Goal: Information Seeking & Learning: Find specific page/section

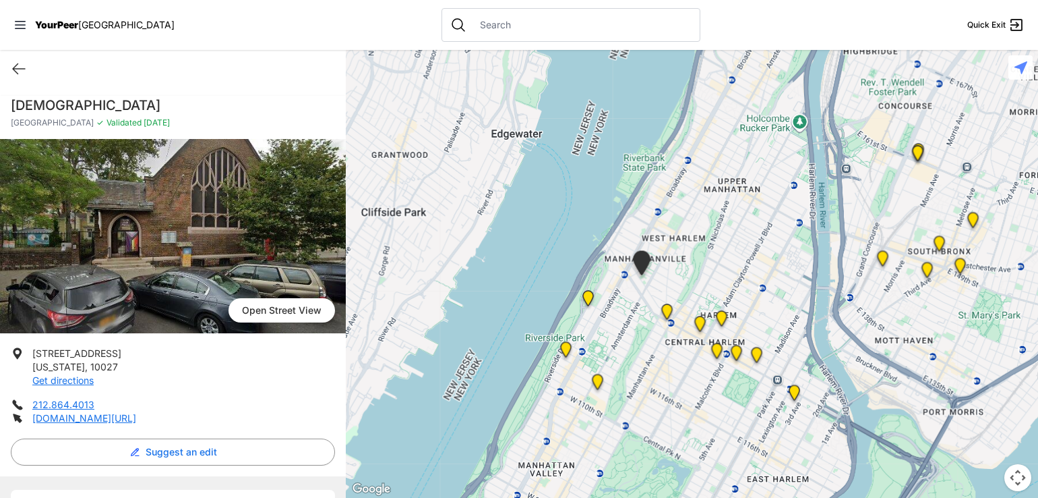
drag, startPoint x: 782, startPoint y: 241, endPoint x: 730, endPoint y: 250, distance: 53.3
click at [730, 250] on div at bounding box center [692, 274] width 693 height 448
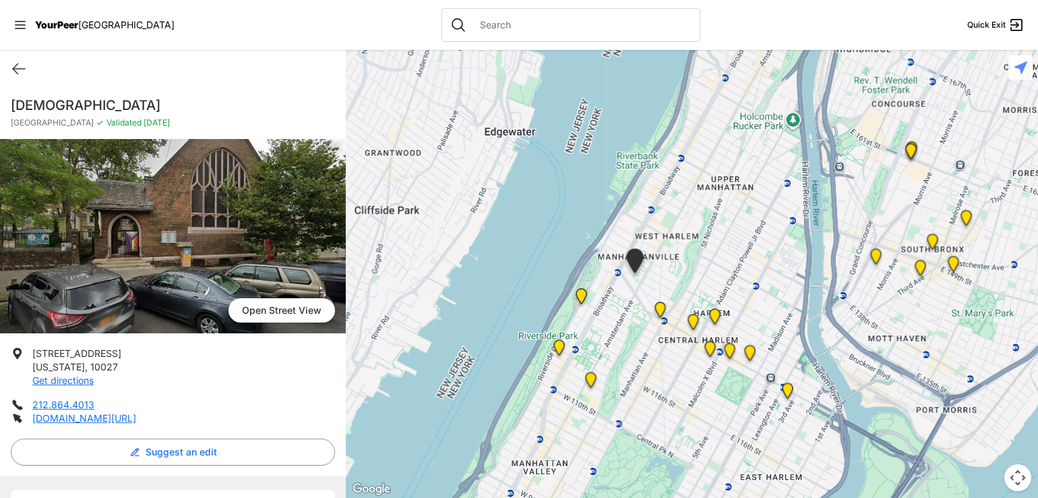
click at [717, 317] on img "Manhattan" at bounding box center [715, 319] width 28 height 32
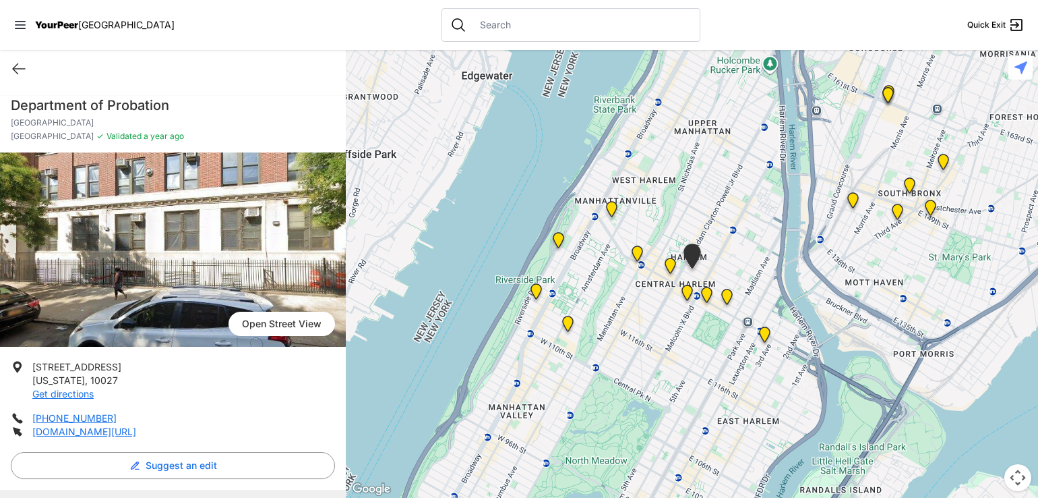
click at [672, 265] on img "Uptown/Harlem DYCD Youth Drop-in Center" at bounding box center [671, 268] width 28 height 32
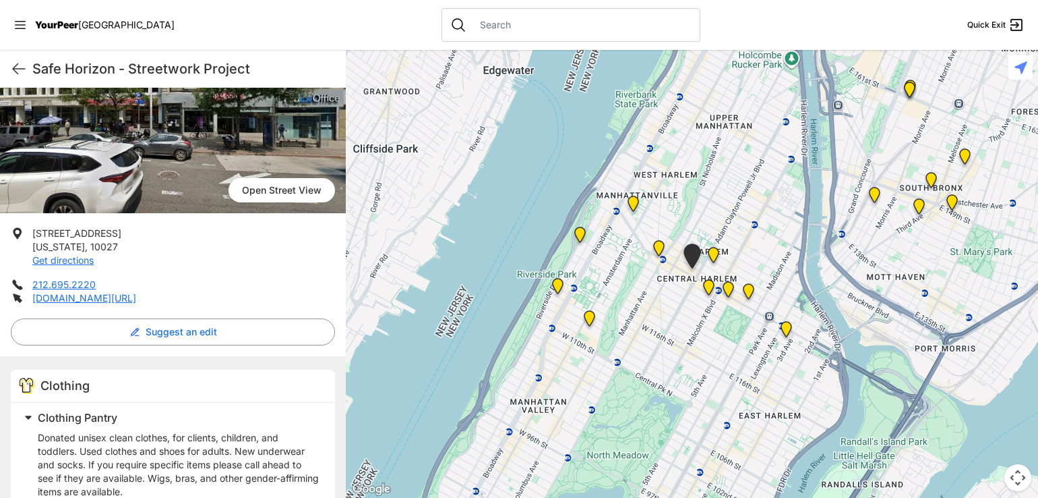
scroll to position [135, 0]
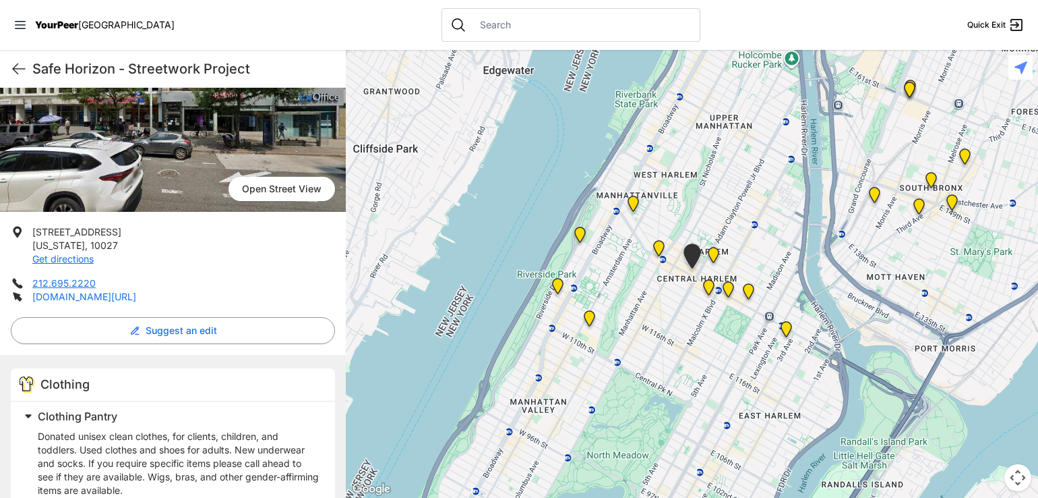
click at [136, 300] on link "[DOMAIN_NAME][URL]" at bounding box center [84, 296] width 104 height 11
click at [28, 72] on div "Safe Horizon - Streetwork Project Quick Exit" at bounding box center [173, 69] width 346 height 38
click at [13, 74] on icon at bounding box center [19, 69] width 16 height 16
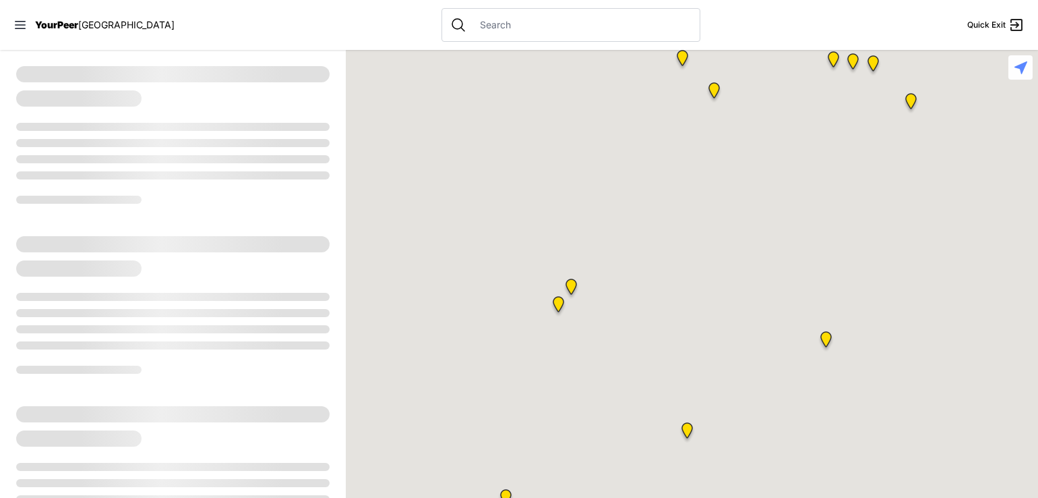
select select "recentlyUpdated"
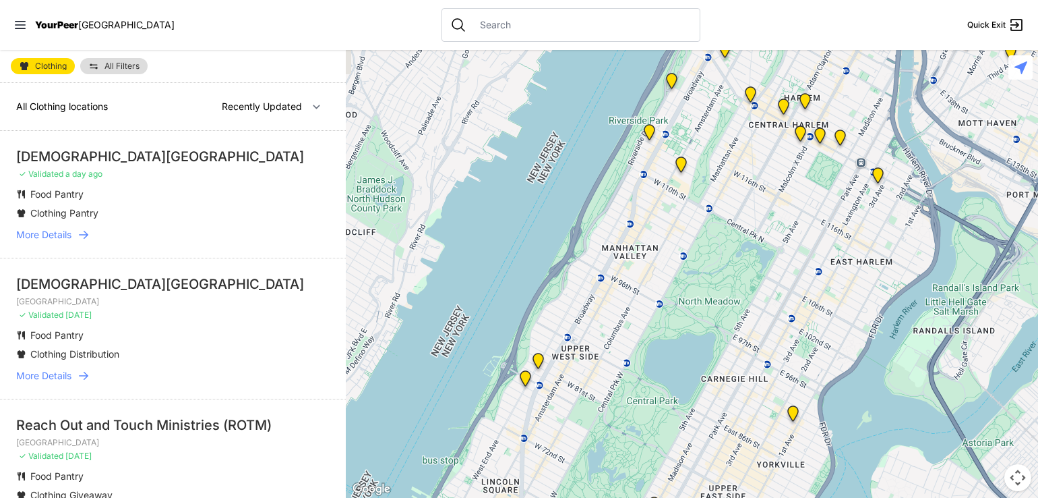
drag, startPoint x: 820, startPoint y: 211, endPoint x: 782, endPoint y: 295, distance: 91.7
click at [782, 295] on div at bounding box center [692, 274] width 693 height 448
click at [822, 134] on img "Manhattan" at bounding box center [820, 138] width 28 height 32
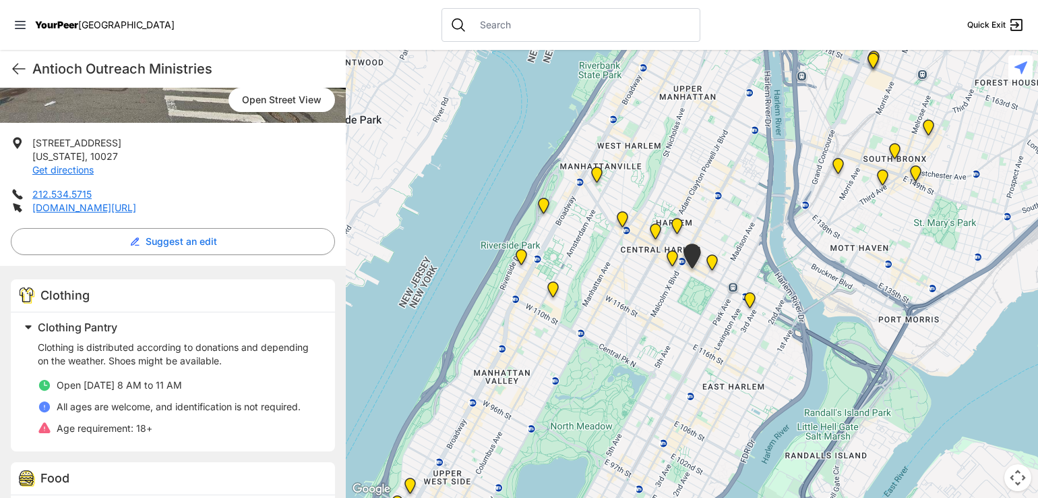
scroll to position [200, 0]
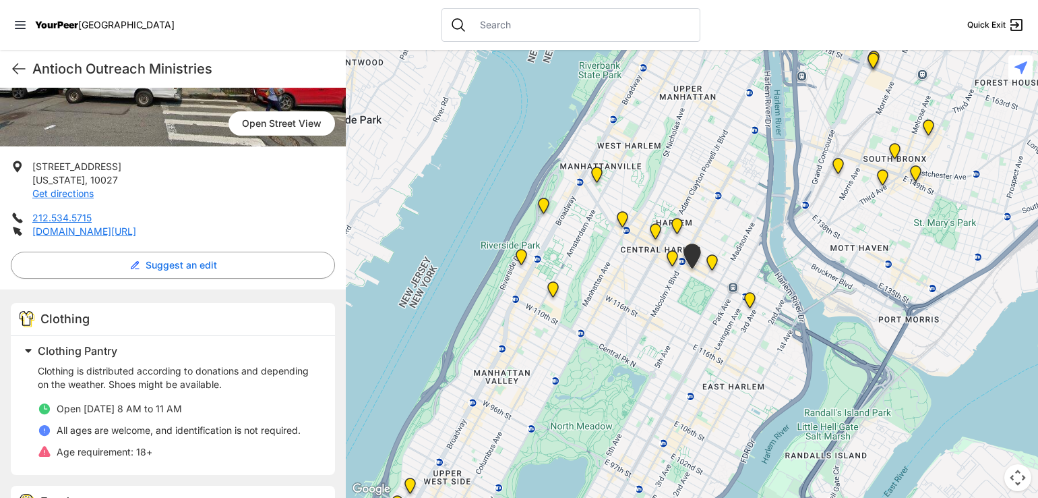
click at [709, 260] on img "East Harlem" at bounding box center [713, 265] width 28 height 32
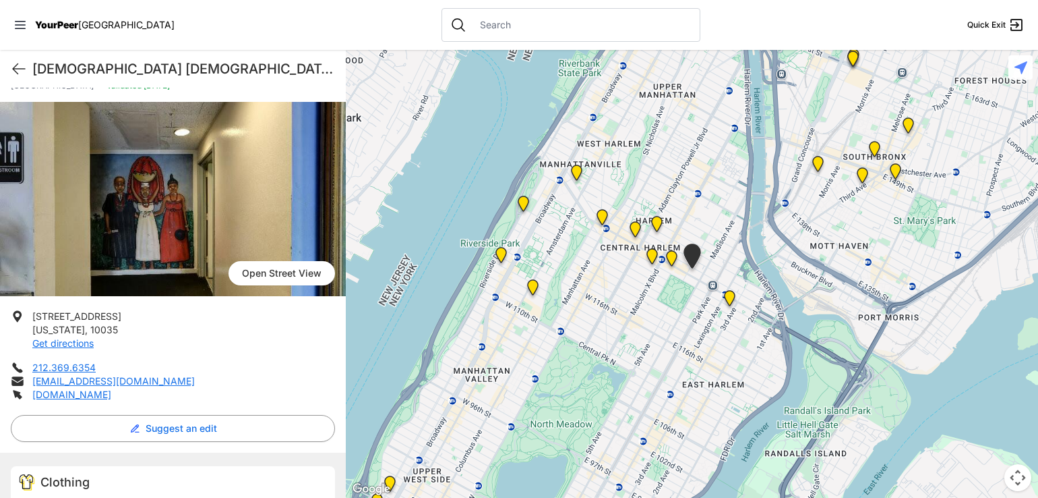
scroll to position [43, 0]
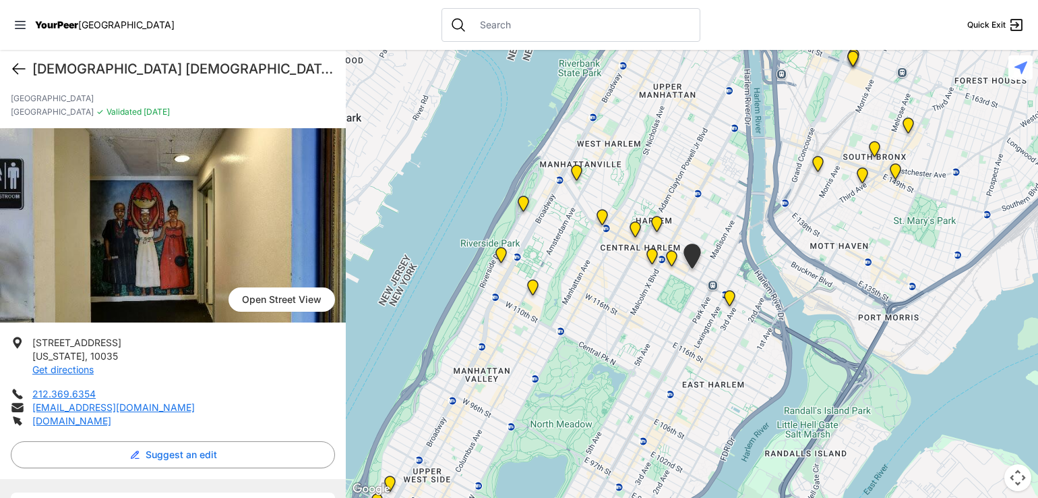
click at [18, 72] on icon at bounding box center [19, 69] width 16 height 16
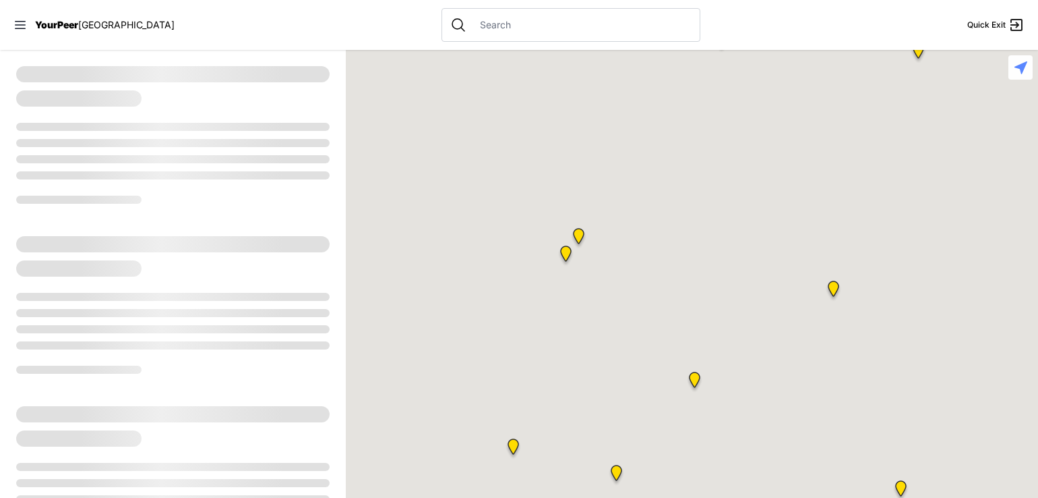
select select "recentlyUpdated"
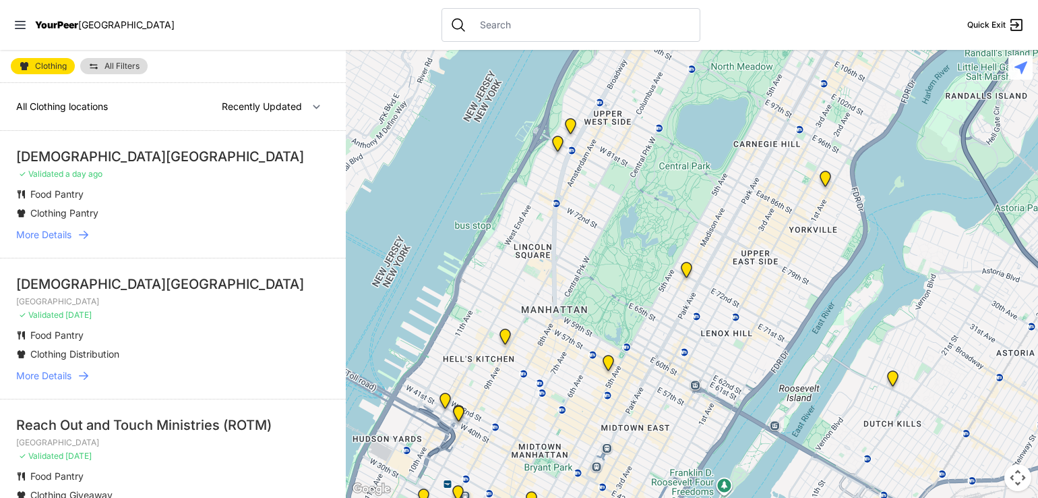
drag, startPoint x: 477, startPoint y: 336, endPoint x: 467, endPoint y: 226, distance: 111.1
click at [469, 226] on div at bounding box center [692, 274] width 693 height 448
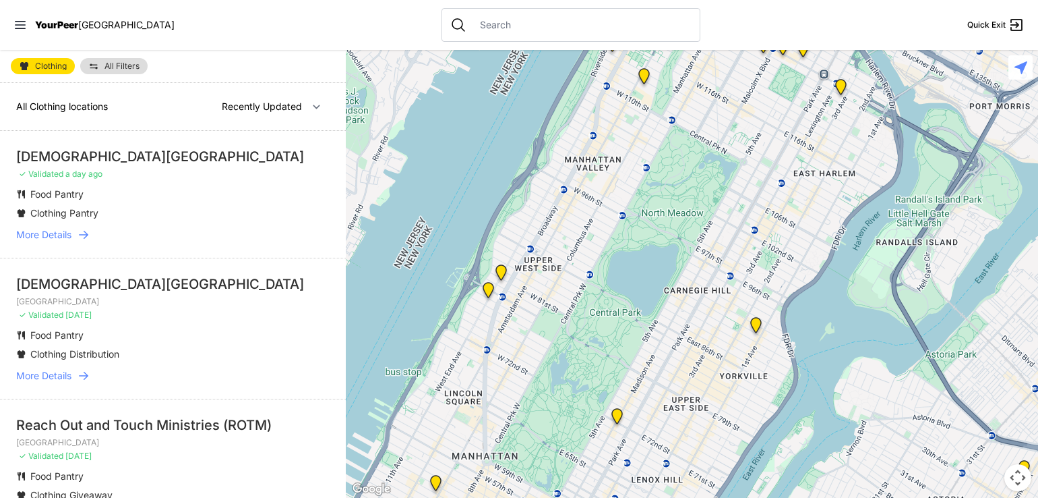
drag, startPoint x: 548, startPoint y: 237, endPoint x: 480, endPoint y: 386, distance: 163.6
click at [480, 386] on div at bounding box center [692, 274] width 693 height 448
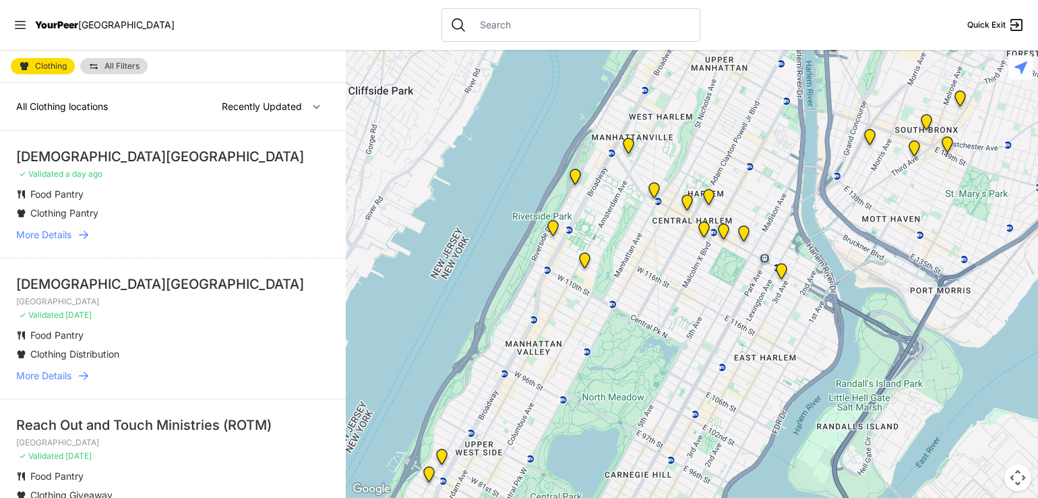
drag, startPoint x: 544, startPoint y: 307, endPoint x: 510, endPoint y: 399, distance: 97.9
click at [511, 398] on div at bounding box center [692, 274] width 693 height 448
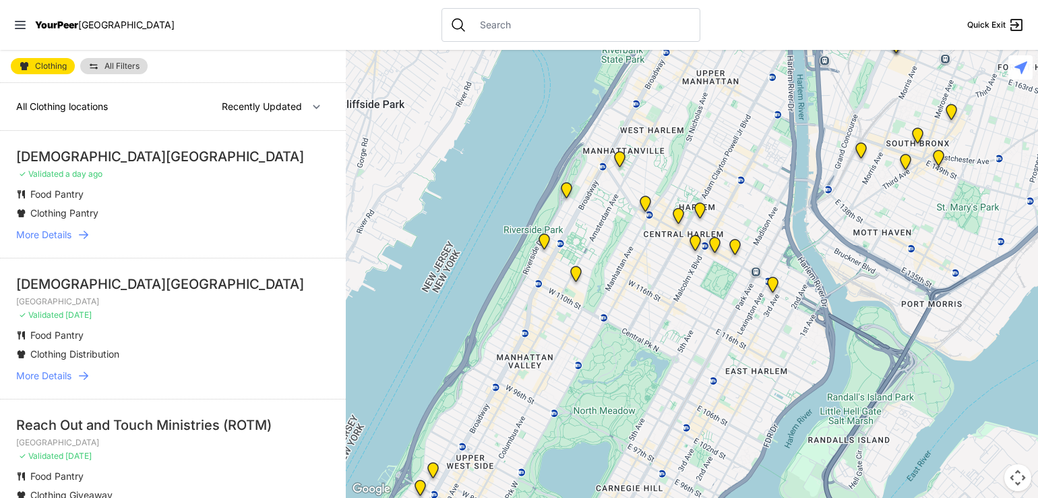
click at [675, 214] on img "Uptown/Harlem DYCD Youth Drop-in Center" at bounding box center [679, 218] width 28 height 32
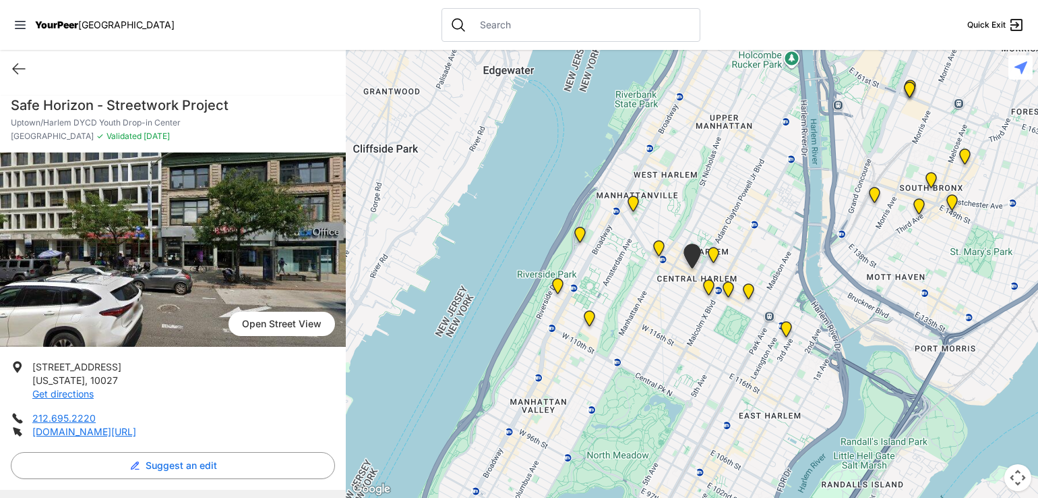
click at [709, 246] on img "Manhattan" at bounding box center [714, 257] width 28 height 32
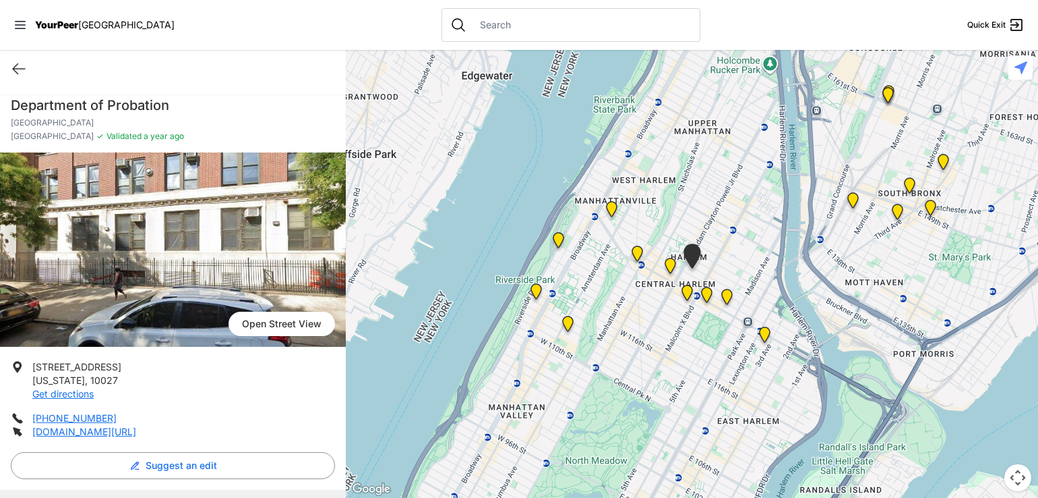
click at [688, 291] on img at bounding box center [688, 295] width 28 height 32
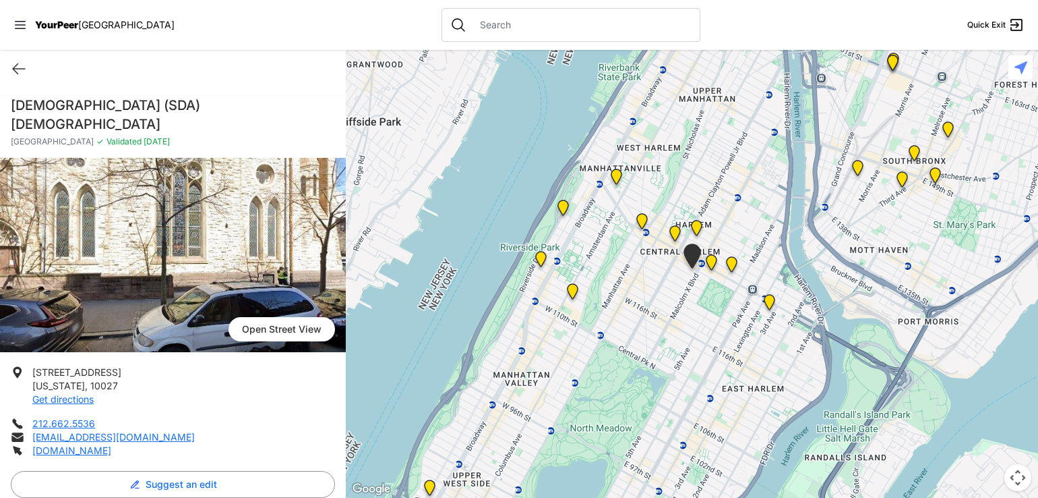
scroll to position [156, 0]
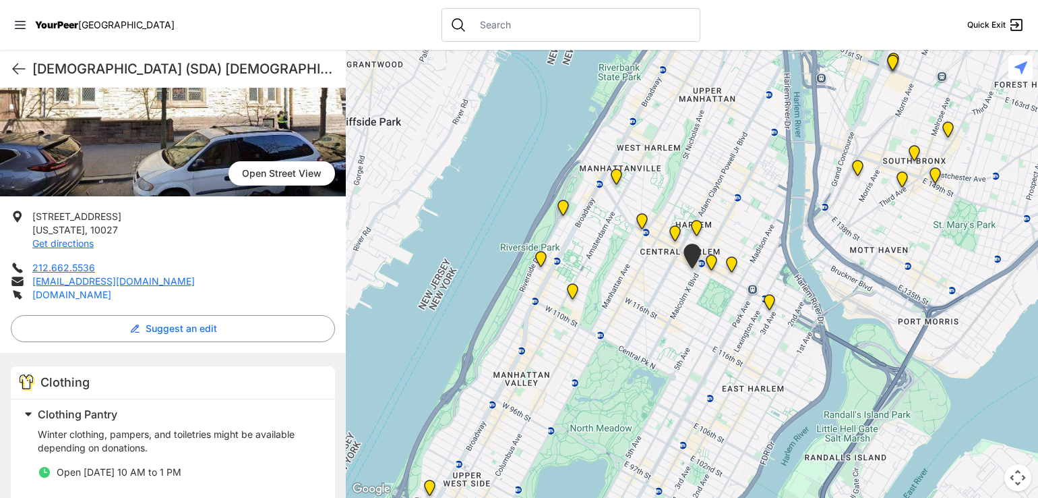
click at [65, 289] on link "[DOMAIN_NAME]" at bounding box center [71, 294] width 79 height 11
click at [63, 375] on span "Clothing" at bounding box center [64, 382] width 49 height 14
click at [76, 407] on span "Clothing Pantry" at bounding box center [78, 413] width 80 height 13
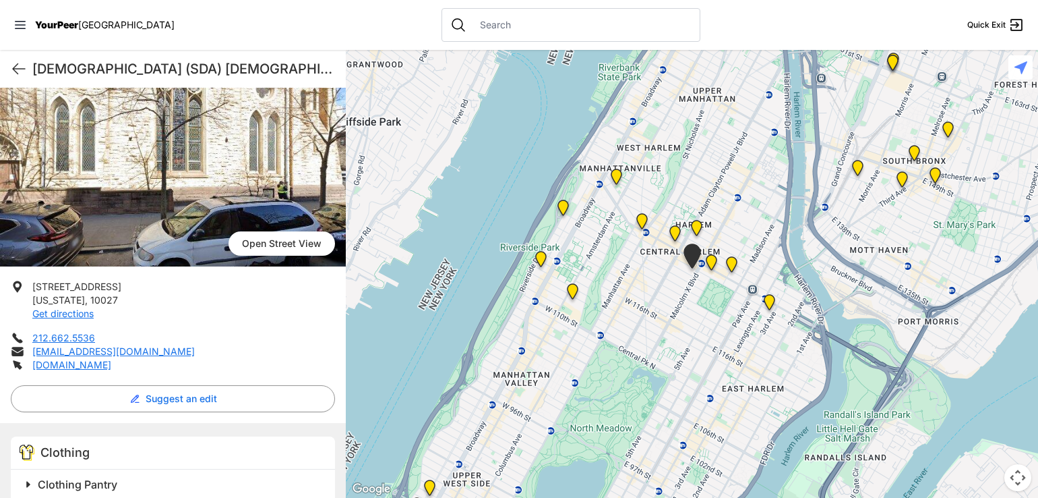
click at [82, 476] on h2 "Clothing Pantry" at bounding box center [178, 484] width 281 height 16
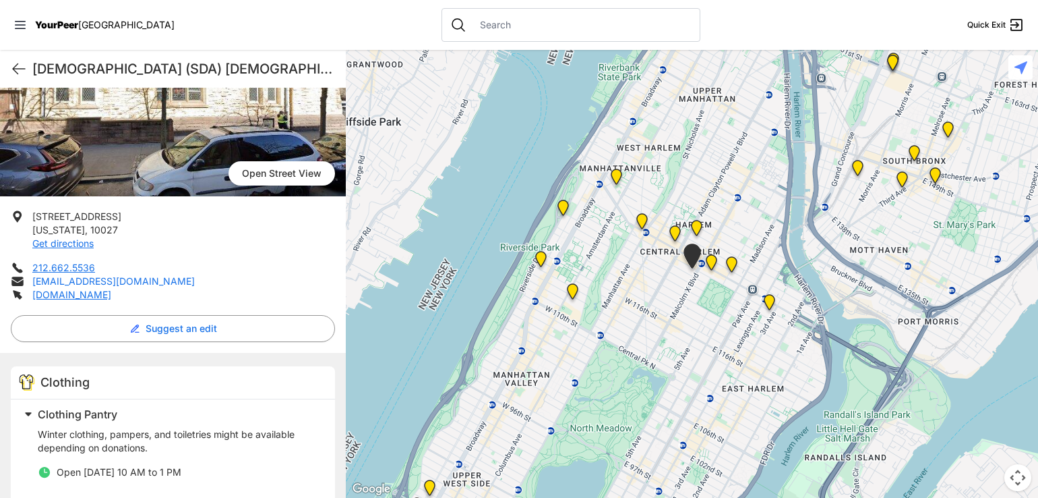
click at [84, 275] on link "[EMAIL_ADDRESS][DOMAIN_NAME]" at bounding box center [113, 280] width 163 height 11
drag, startPoint x: 111, startPoint y: 281, endPoint x: 32, endPoint y: 274, distance: 79.1
click at [32, 288] on li "[DOMAIN_NAME]" at bounding box center [173, 294] width 324 height 13
drag, startPoint x: 241, startPoint y: 262, endPoint x: 35, endPoint y: 264, distance: 206.4
click at [35, 274] on li "[EMAIL_ADDRESS][DOMAIN_NAME]" at bounding box center [173, 280] width 324 height 13
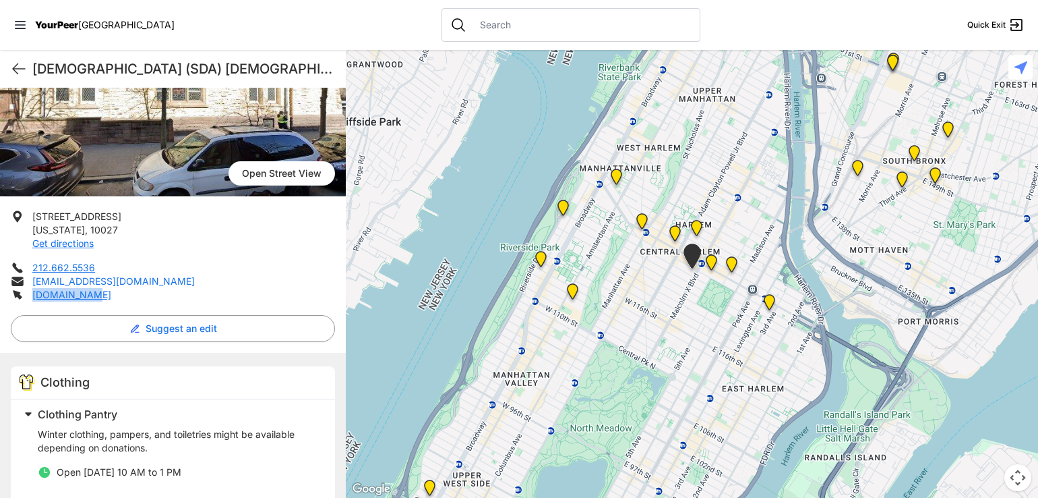
copy link "[EMAIL_ADDRESS][DOMAIN_NAME]"
drag, startPoint x: 113, startPoint y: 392, endPoint x: 38, endPoint y: 392, distance: 74.2
click at [38, 406] on h2 "Clothing Pantry" at bounding box center [178, 414] width 281 height 16
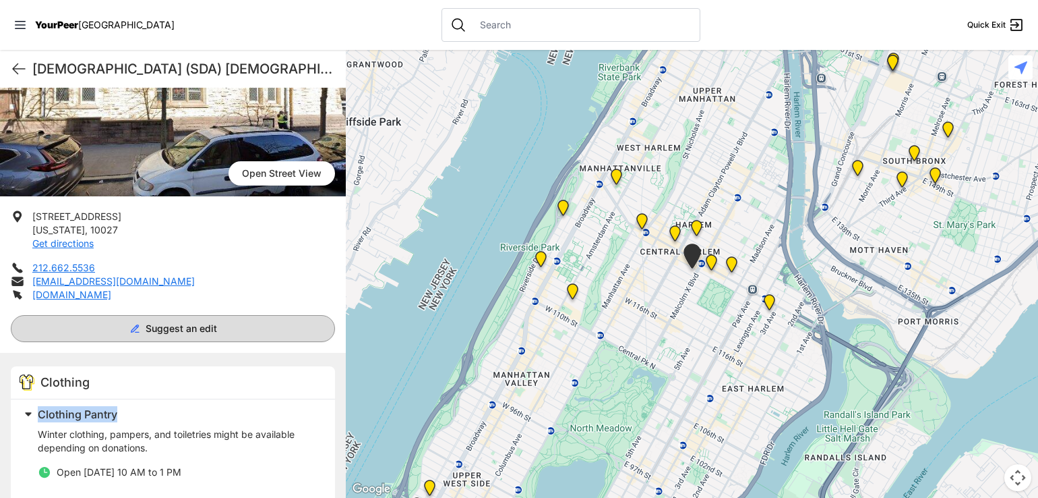
scroll to position [86, 0]
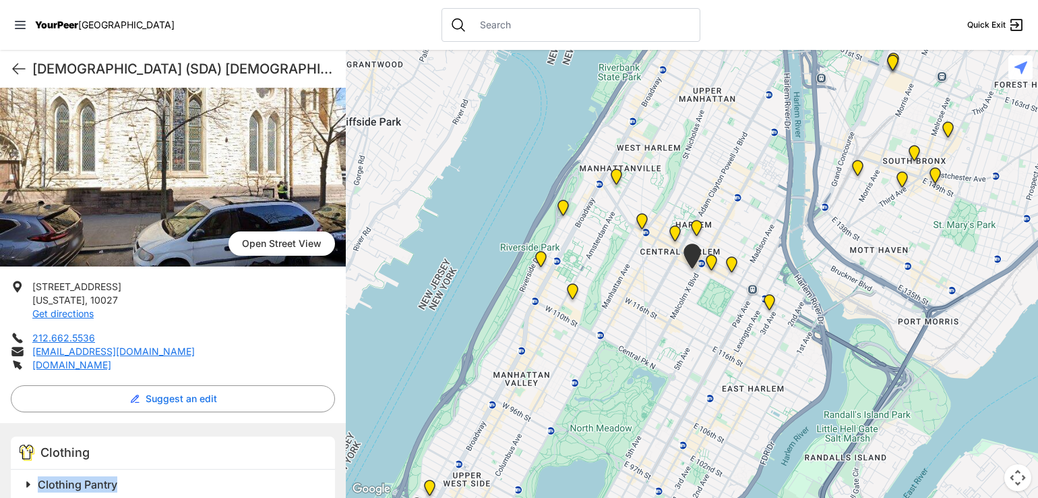
copy span "Clothing Pantry"
click at [713, 258] on img "Manhattan" at bounding box center [712, 265] width 28 height 32
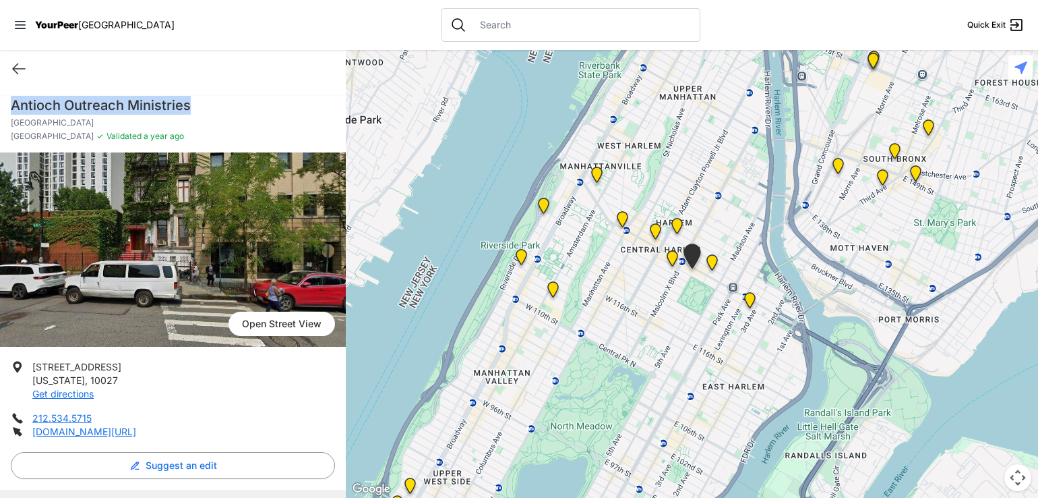
drag, startPoint x: 204, startPoint y: 105, endPoint x: -1, endPoint y: 100, distance: 205.0
click at [0, 100] on html "View map Close panel YourPeer [GEOGRAPHIC_DATA] Quick Exit Single Adult Familie…" at bounding box center [519, 249] width 1038 height 498
copy h1 "Antioch Outreach Ministries"
click at [714, 258] on img "East Harlem" at bounding box center [713, 265] width 28 height 32
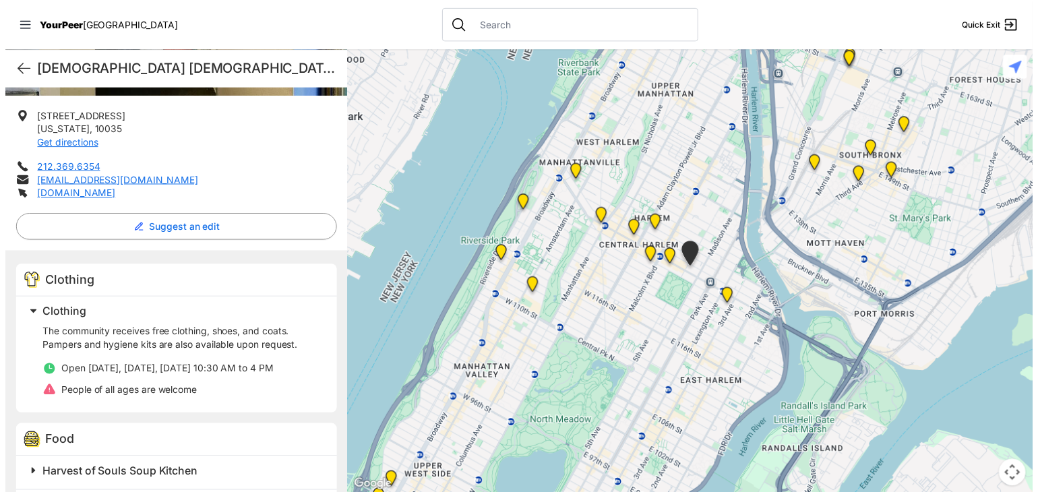
scroll to position [245, 0]
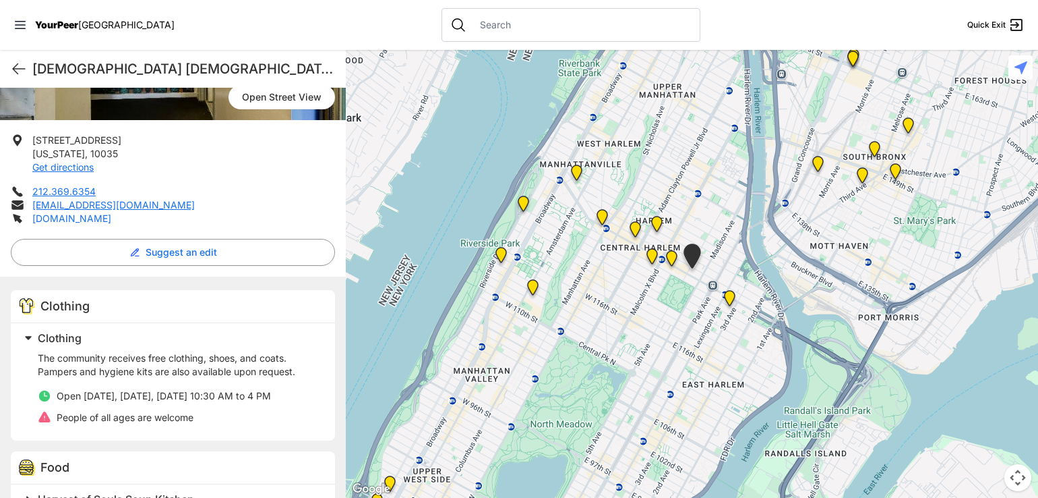
click at [111, 219] on link "[DOMAIN_NAME]" at bounding box center [71, 217] width 79 height 11
